Goal: Information Seeking & Learning: Learn about a topic

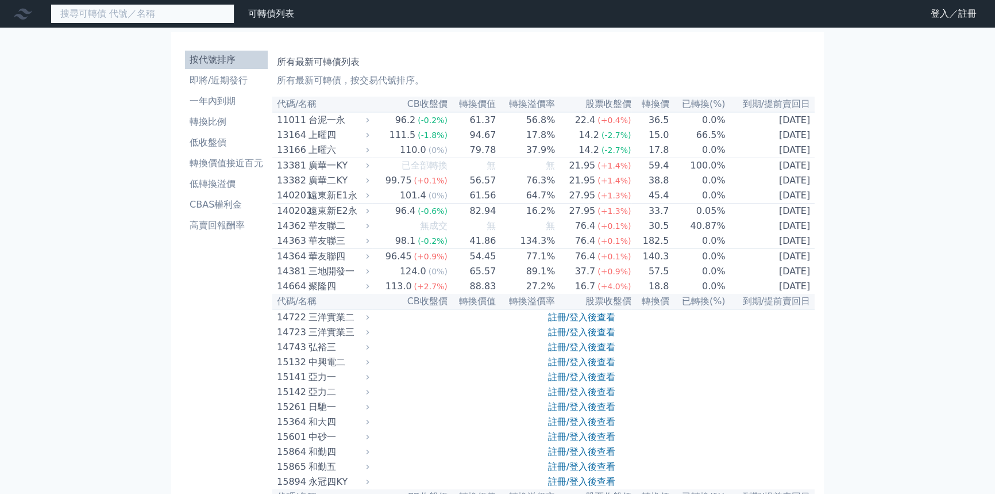
click at [170, 13] on input at bounding box center [143, 14] width 184 height 20
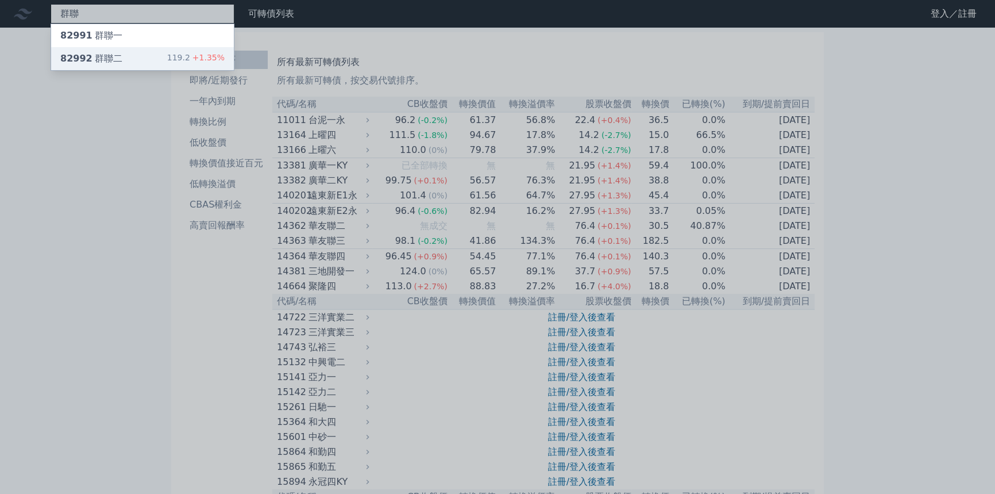
type input "群聯"
click at [130, 52] on div "82992 群聯二 119.2 +1.35%" at bounding box center [142, 58] width 183 height 23
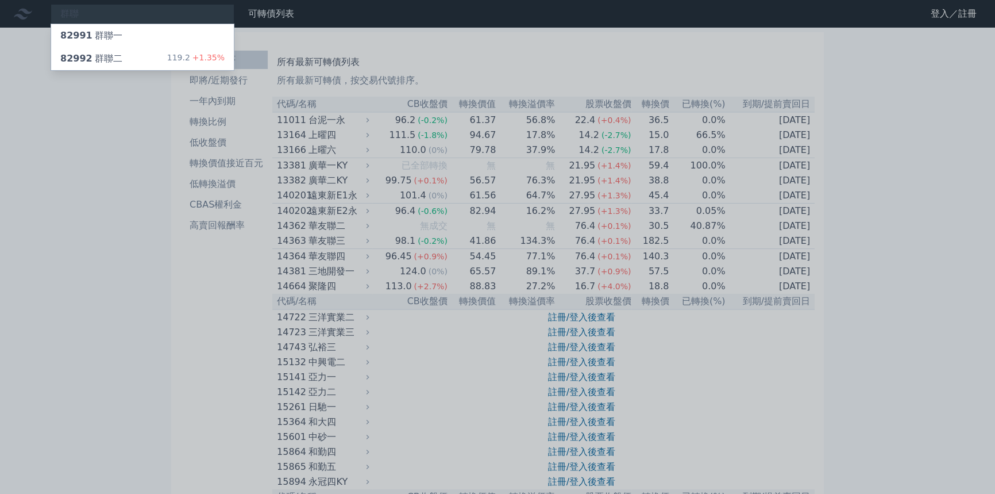
click at [139, 6] on div at bounding box center [497, 247] width 995 height 494
click at [139, 12] on div "群聯 82991 群聯一 82992 群聯二 119.2 +1.35%" at bounding box center [143, 14] width 184 height 20
type input "群"
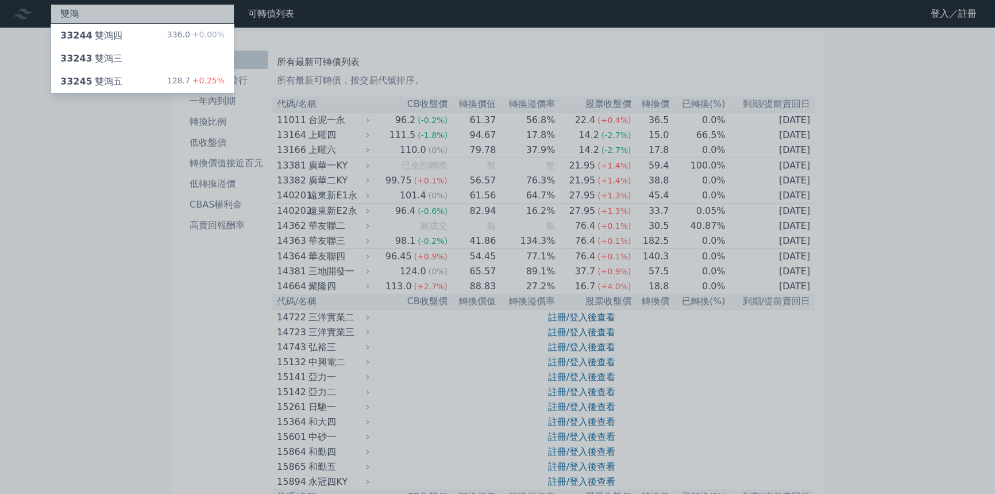
type input "雙鴻"
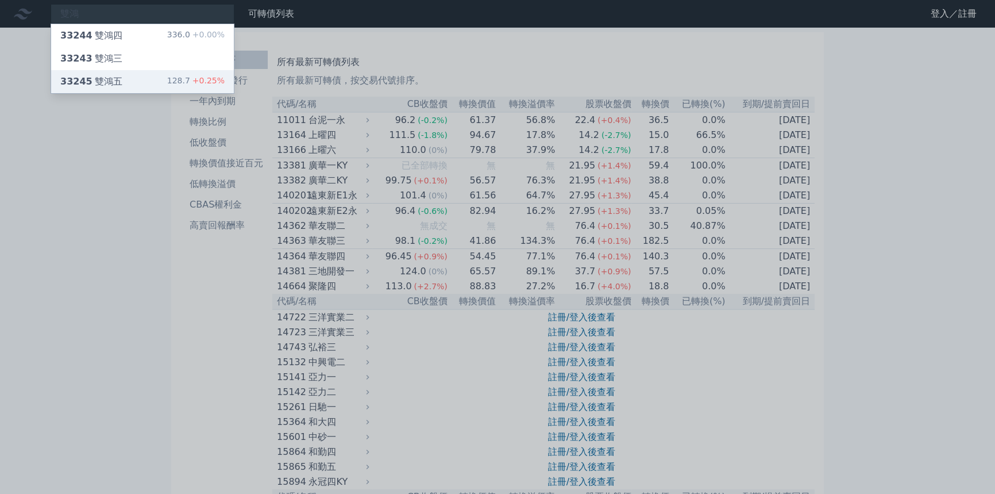
click at [90, 75] on div "33245 雙鴻五" at bounding box center [91, 82] width 62 height 14
click at [213, 264] on div at bounding box center [497, 247] width 995 height 494
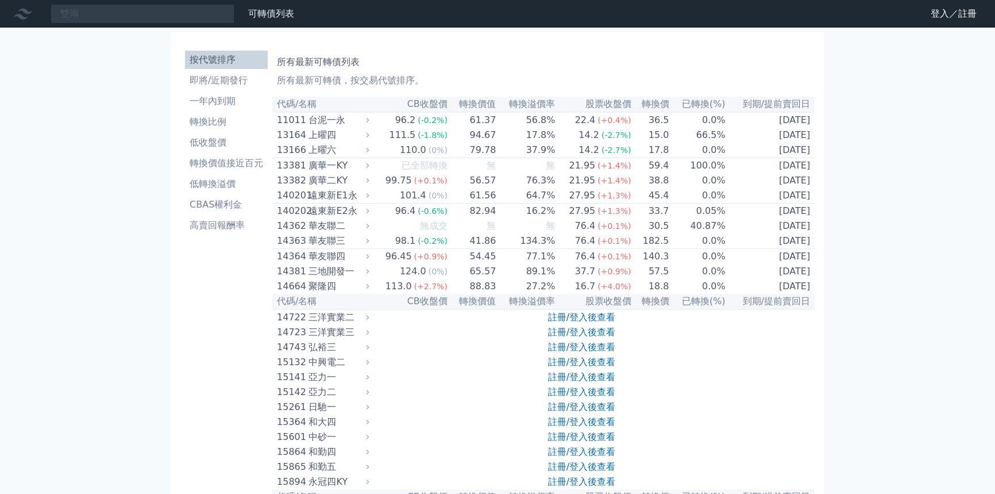
click at [247, 57] on li "按代號排序" at bounding box center [226, 60] width 83 height 14
click at [937, 17] on link "登入／註冊" at bounding box center [954, 14] width 64 height 18
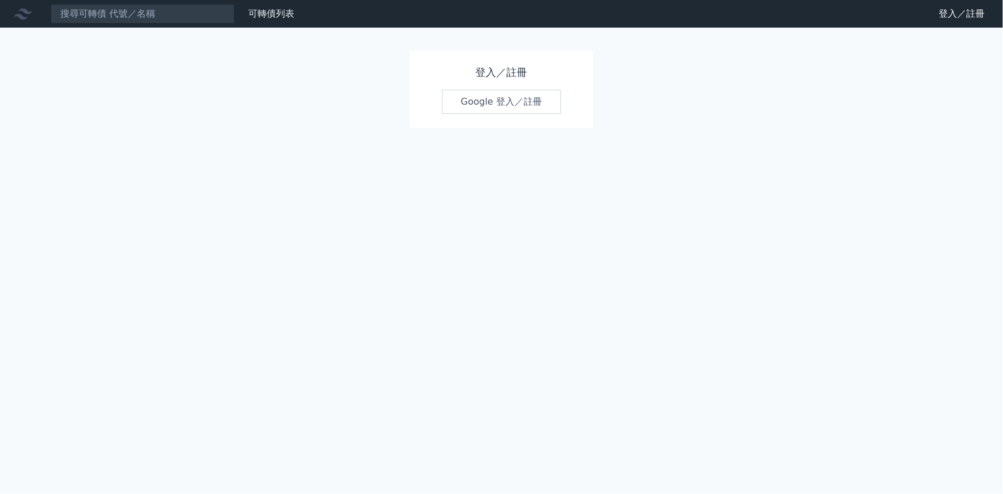
click at [481, 73] on h1 "登入／註冊" at bounding box center [502, 72] width 120 height 16
click at [481, 100] on link "Google 登入／註冊" at bounding box center [502, 102] width 120 height 24
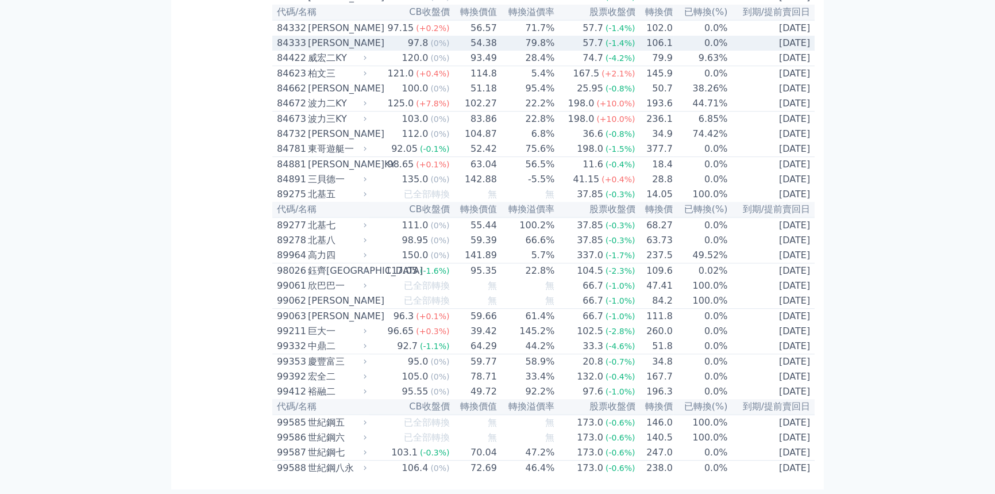
scroll to position [6217, 0]
